Goal: Task Accomplishment & Management: Manage account settings

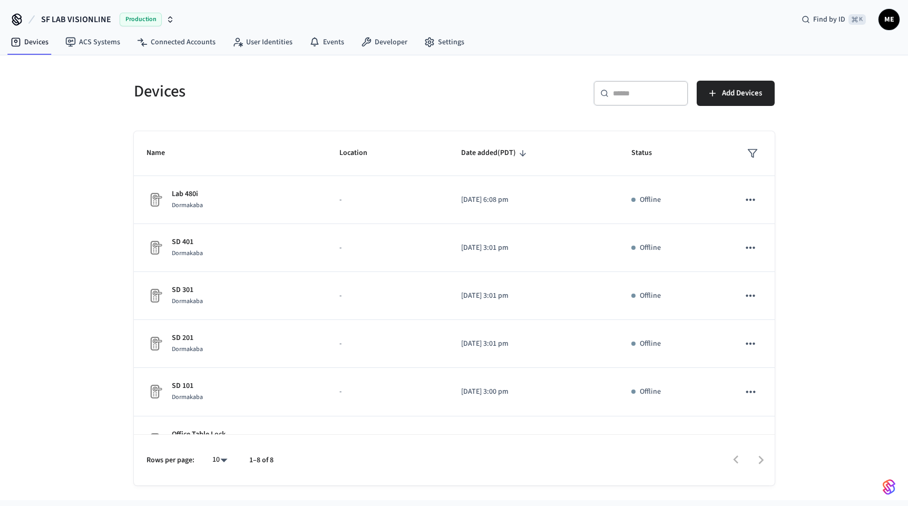
click at [166, 15] on icon "button" at bounding box center [170, 19] width 8 height 8
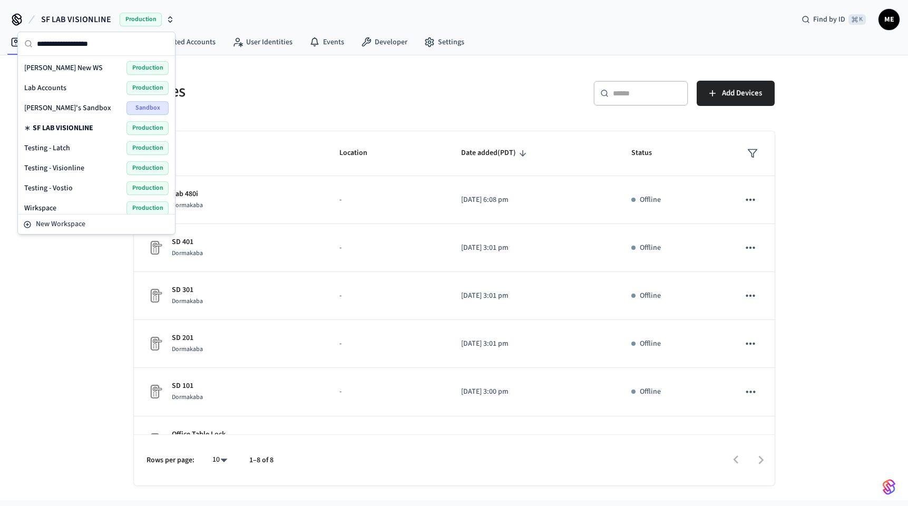
click at [92, 87] on div "Lab Accounts Production" at bounding box center [96, 88] width 144 height 14
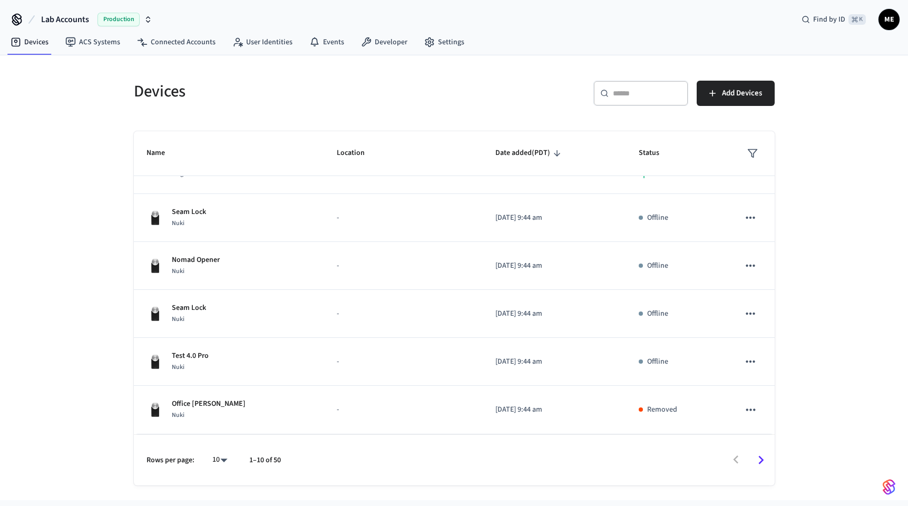
scroll to position [240, 0]
click at [192, 48] on link "Connected Accounts" at bounding box center [176, 42] width 95 height 19
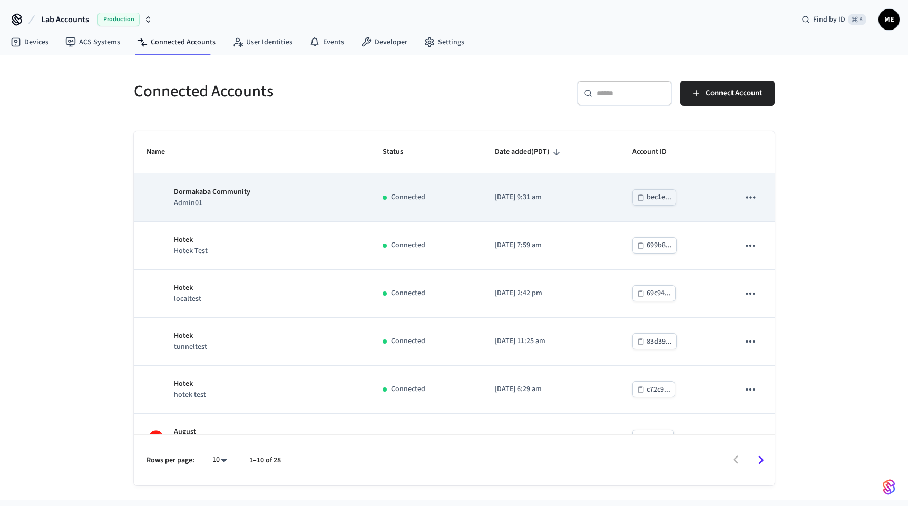
click at [262, 190] on div "Dormakaba Community Admin01" at bounding box center [252, 198] width 211 height 22
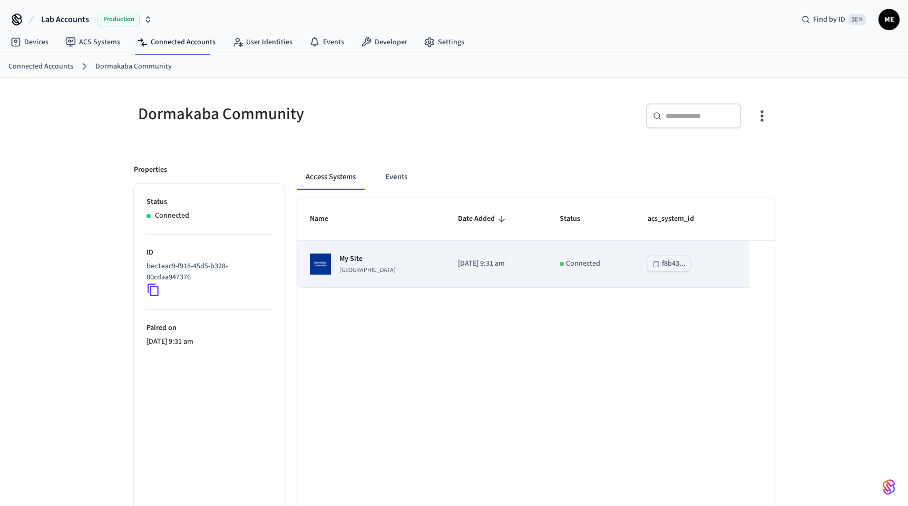
click at [379, 267] on p "Dormakaba Community Site" at bounding box center [367, 270] width 56 height 8
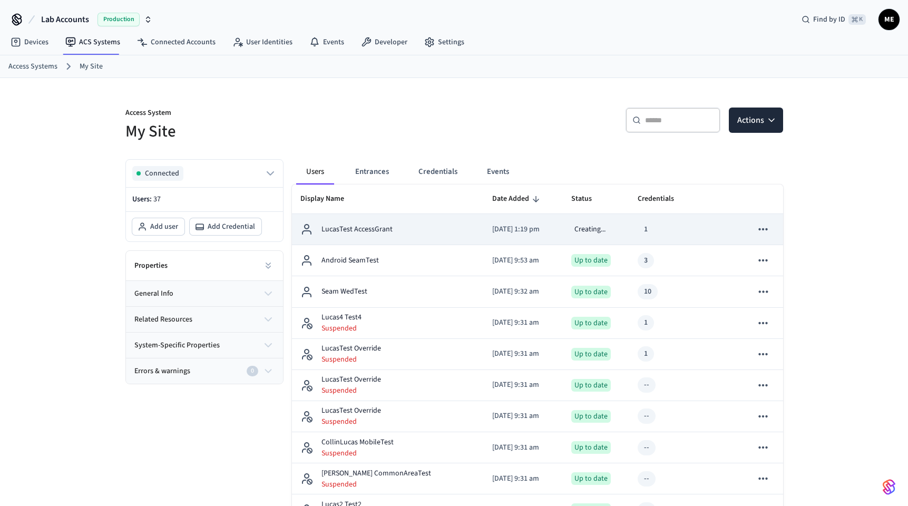
click at [377, 228] on p "LucasTest AccessGrant" at bounding box center [357, 229] width 71 height 11
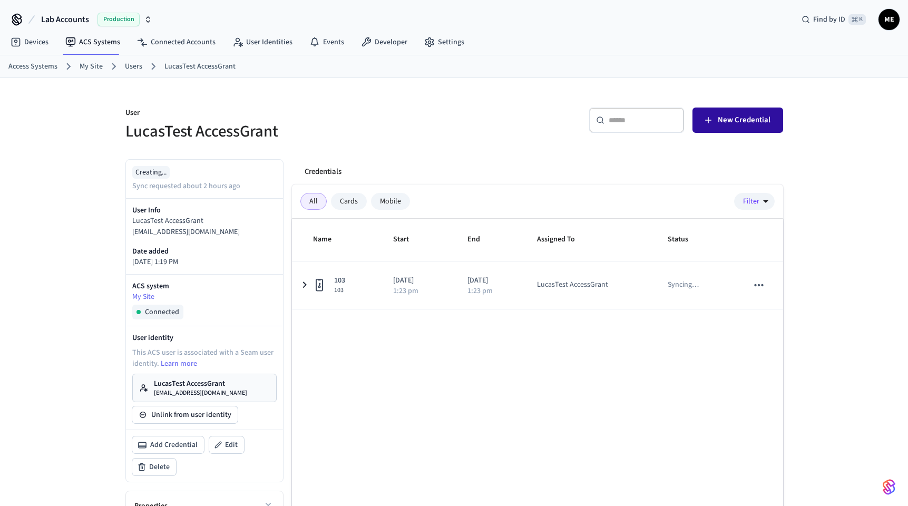
click at [743, 116] on span "New Credential" at bounding box center [744, 120] width 53 height 14
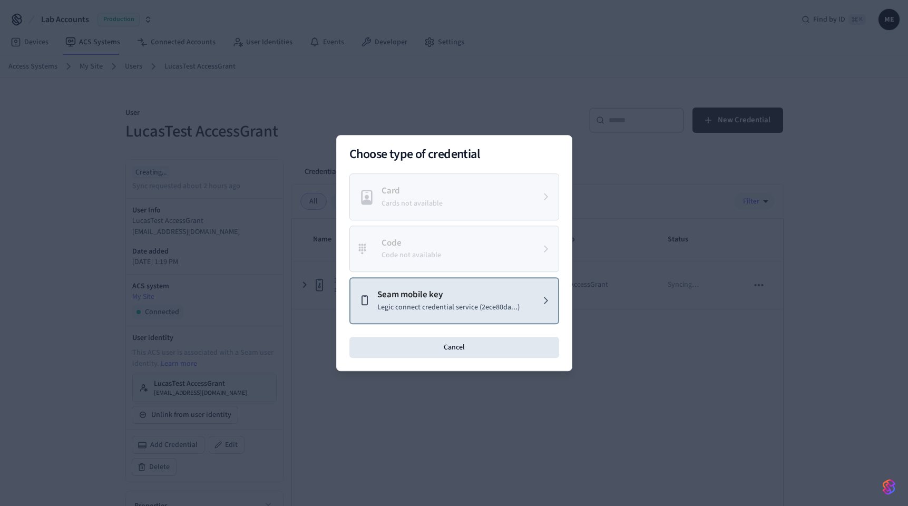
click at [444, 293] on p "Seam mobile key" at bounding box center [448, 295] width 142 height 14
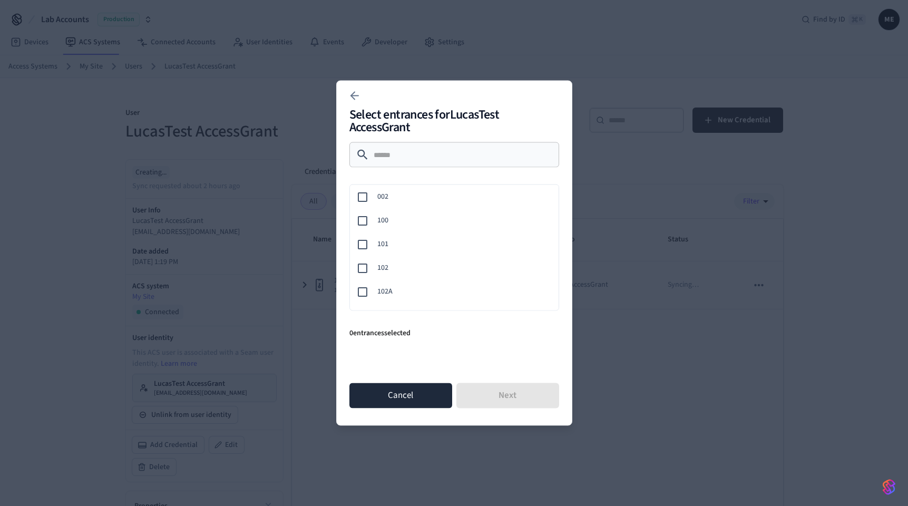
click at [378, 394] on button "Cancel" at bounding box center [400, 395] width 103 height 25
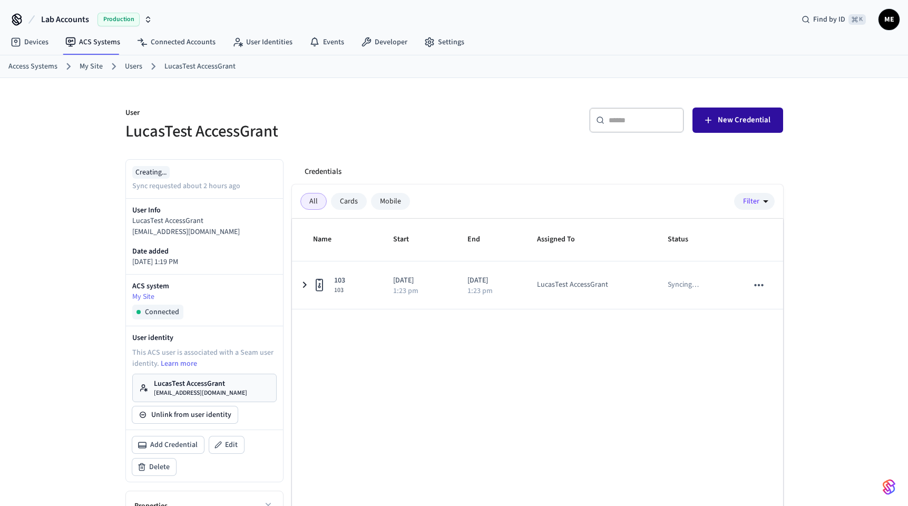
click at [712, 117] on icon "button" at bounding box center [708, 120] width 11 height 11
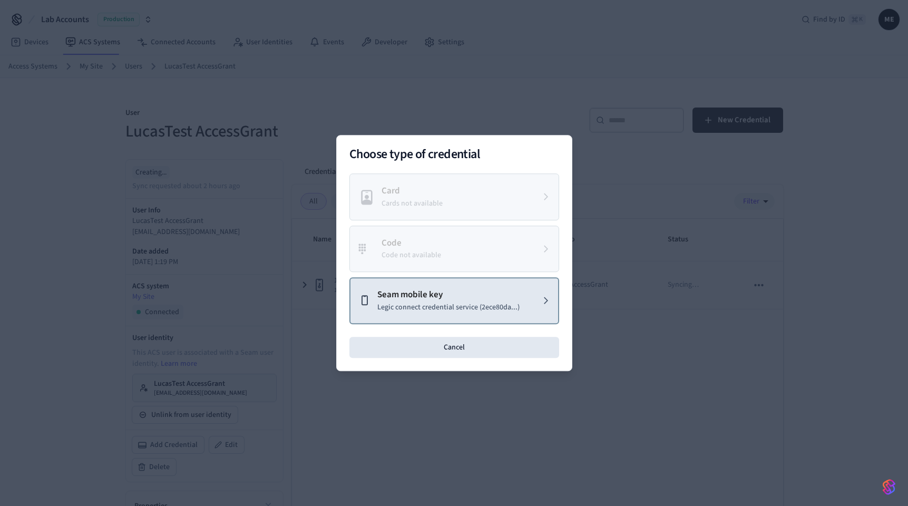
click at [368, 298] on icon at bounding box center [364, 301] width 13 height 13
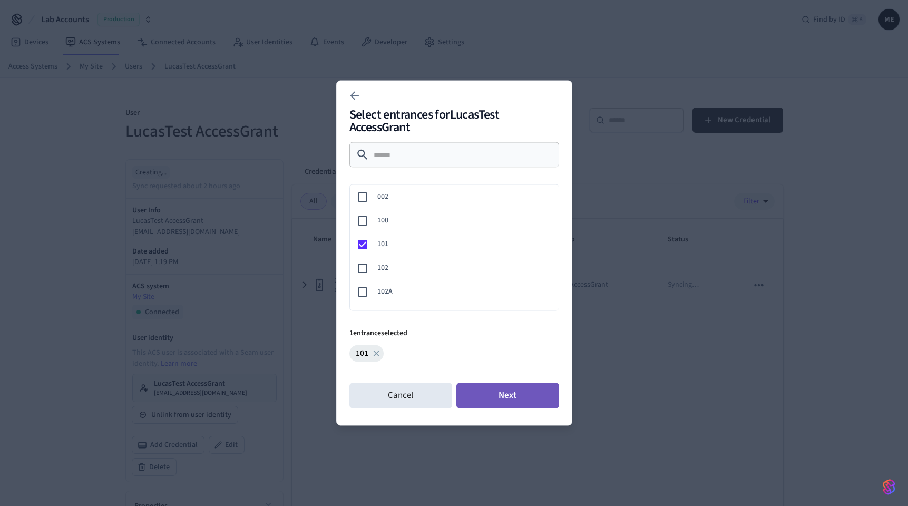
click at [483, 398] on button "Next" at bounding box center [507, 395] width 103 height 25
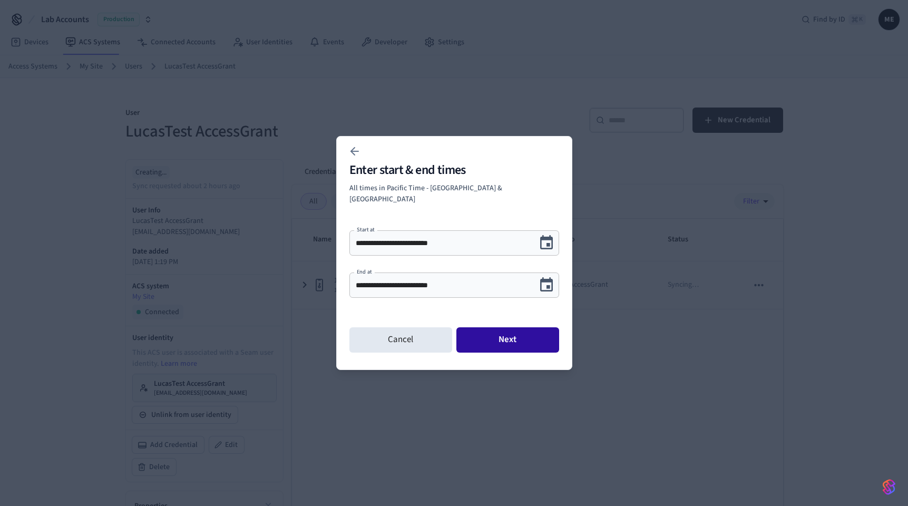
click at [524, 338] on button "Next" at bounding box center [507, 339] width 103 height 25
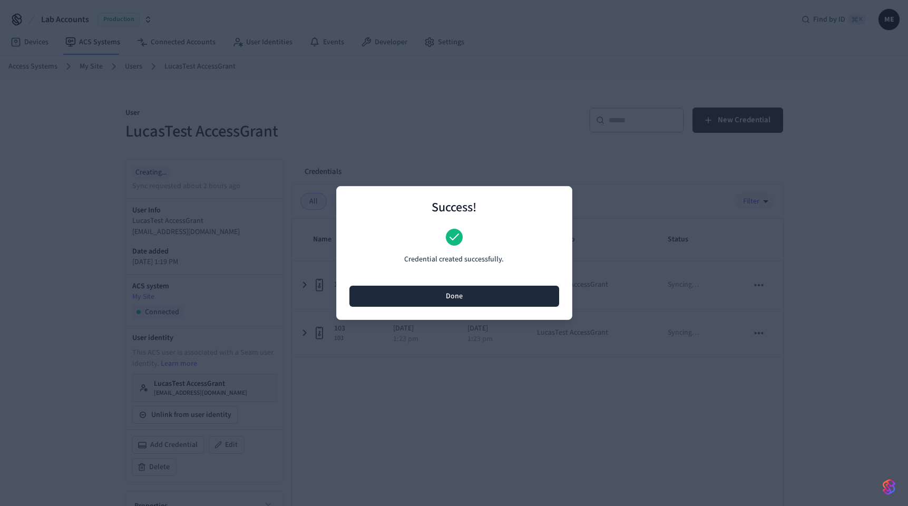
click at [471, 299] on button "Done" at bounding box center [454, 296] width 210 height 21
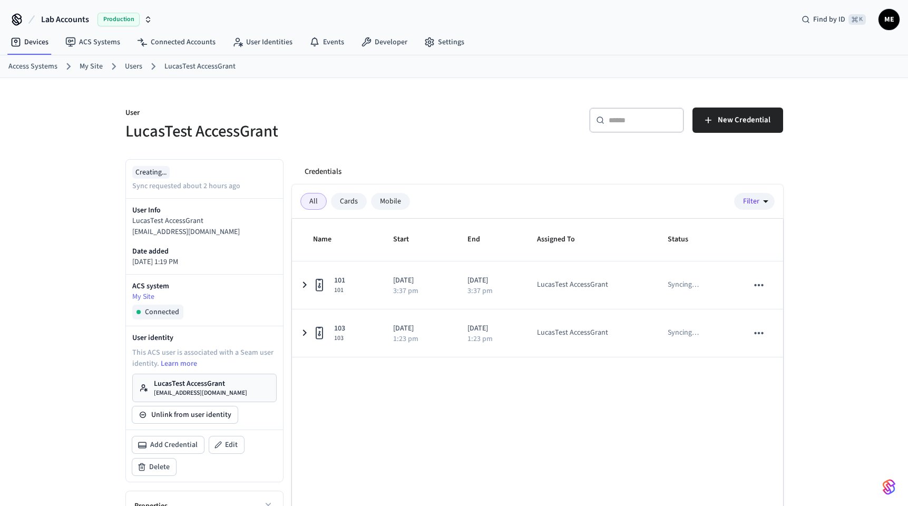
click at [176, 398] on link "LucasTest AccessGrant accessgranttest@getseam.com" at bounding box center [204, 388] width 144 height 28
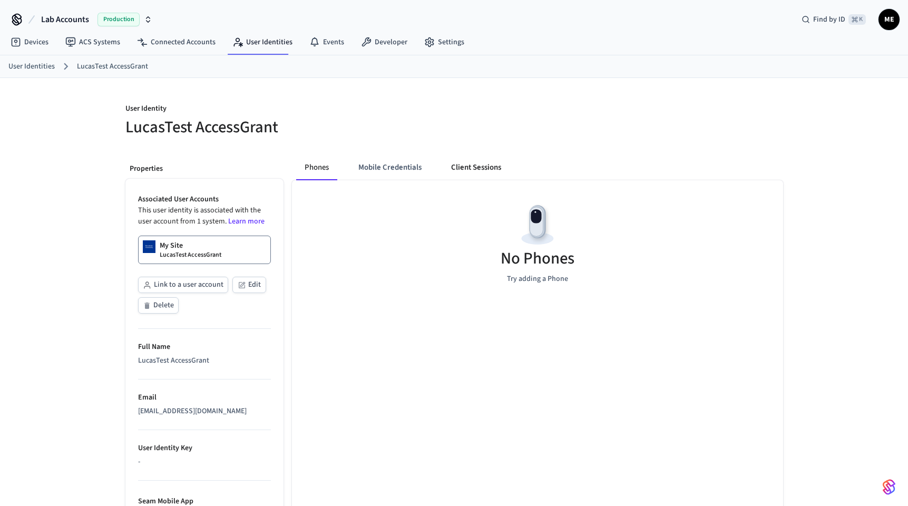
click at [465, 163] on button "Client Sessions" at bounding box center [476, 167] width 67 height 25
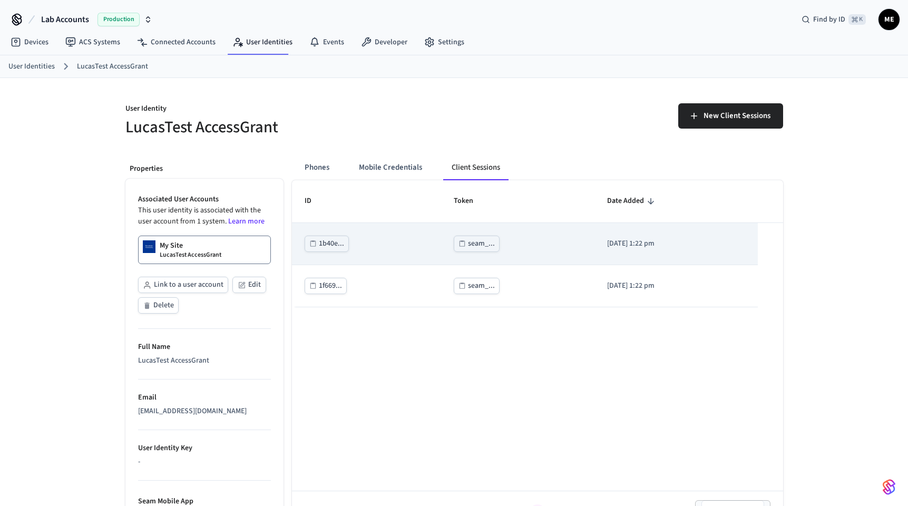
click at [473, 244] on div "seam_..." at bounding box center [481, 243] width 27 height 13
click at [468, 246] on div "seam_..." at bounding box center [481, 243] width 27 height 13
